Goal: Task Accomplishment & Management: Manage account settings

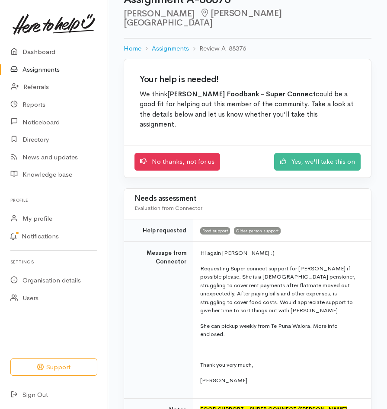
scroll to position [23, 0]
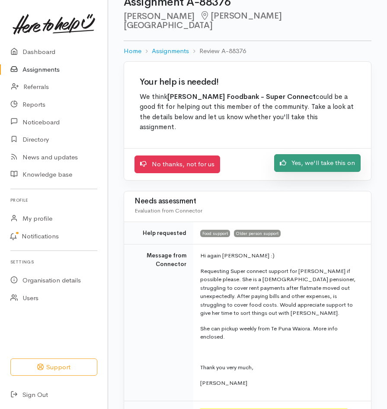
click at [316, 154] on link "Yes, we'll take this on" at bounding box center [317, 163] width 86 height 18
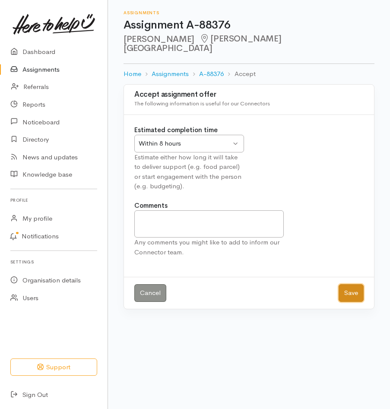
click at [348, 284] on button "Save" at bounding box center [351, 293] width 25 height 18
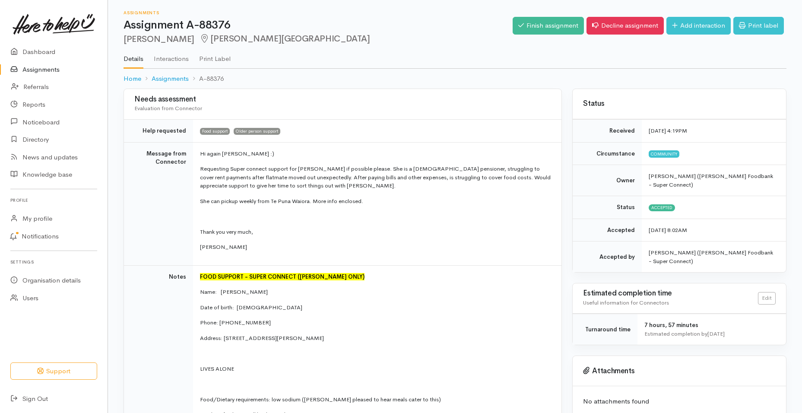
click at [54, 71] on link "Assignments" at bounding box center [54, 70] width 108 height 18
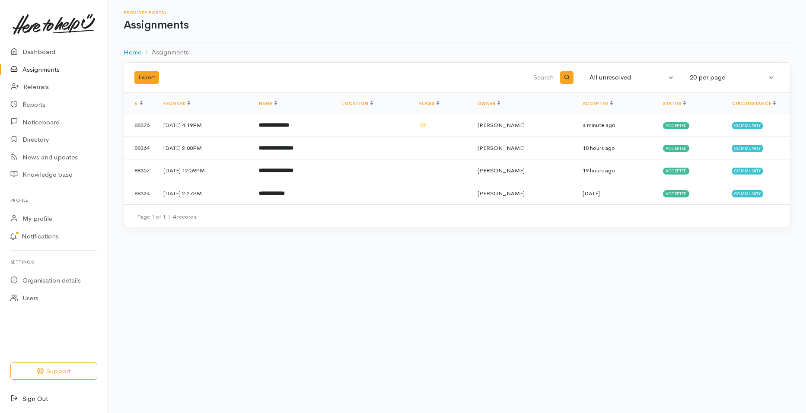
click at [36, 401] on link "Sign Out" at bounding box center [54, 399] width 108 height 18
